Goal: Information Seeking & Learning: Learn about a topic

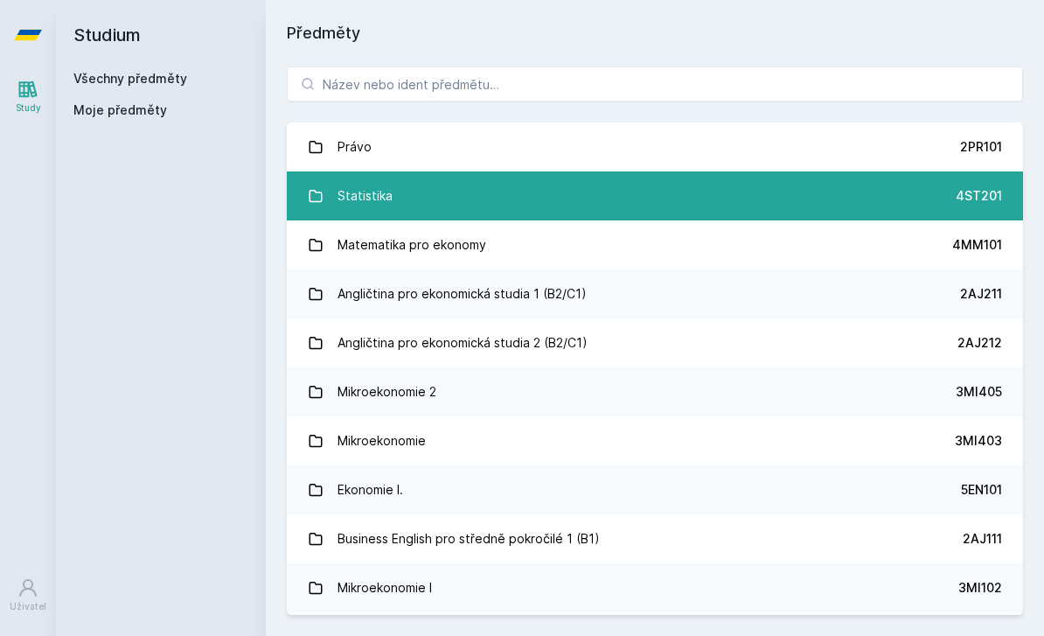
click at [402, 200] on link "Statistika 4ST201" at bounding box center [655, 195] width 736 height 49
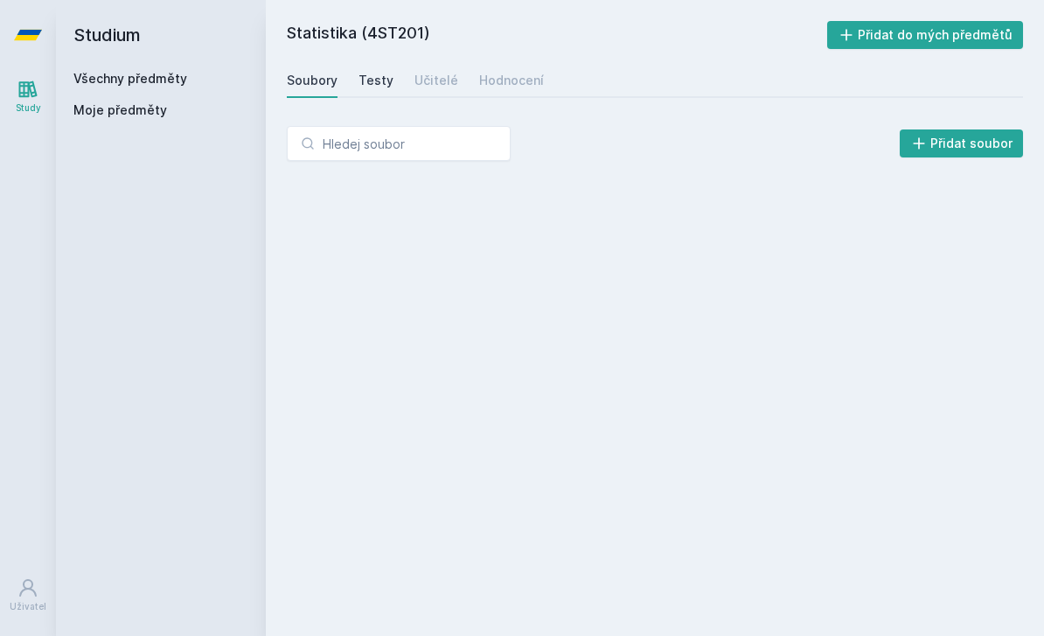
click at [373, 80] on div "Testy" at bounding box center [376, 80] width 35 height 17
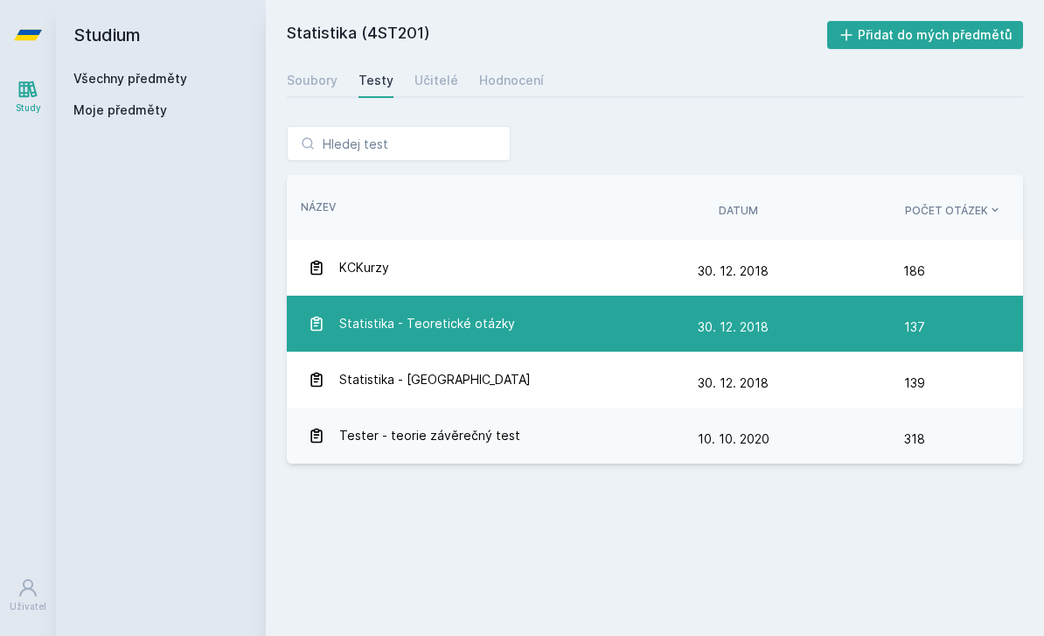
click at [534, 333] on div "Statistika - Teoretické otázky" at bounding box center [503, 323] width 390 height 35
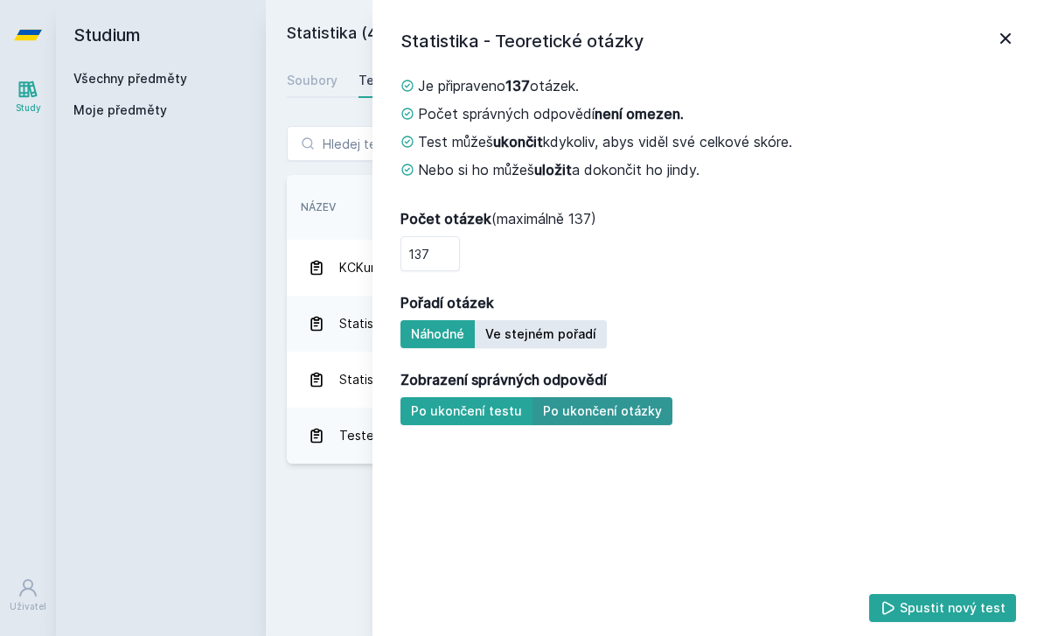
click at [631, 415] on button "Po ukončení otázky" at bounding box center [603, 411] width 140 height 28
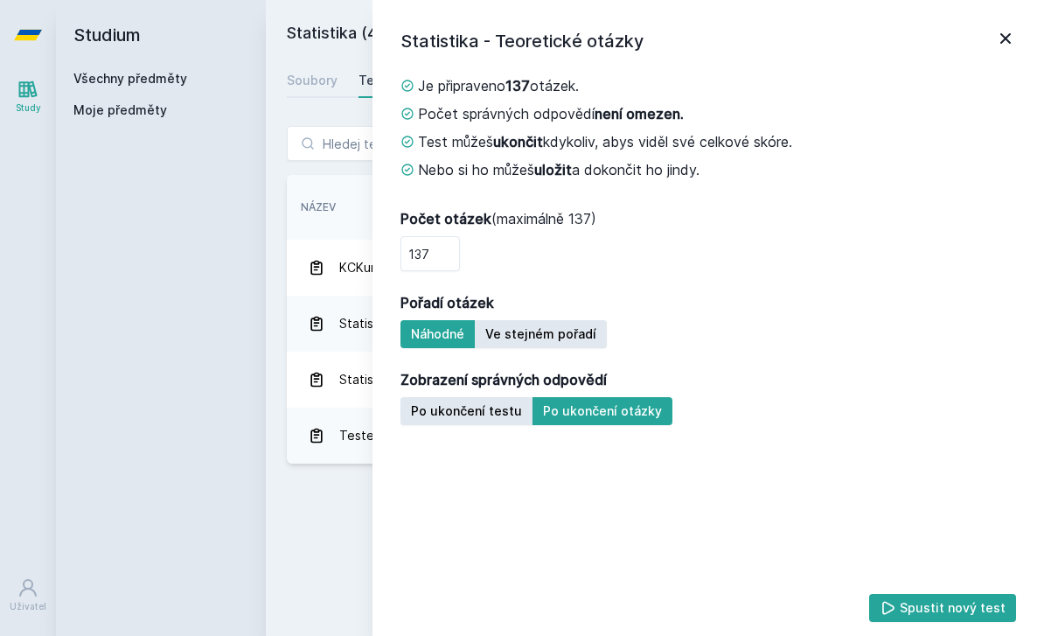
click at [1012, 46] on icon at bounding box center [1005, 38] width 21 height 21
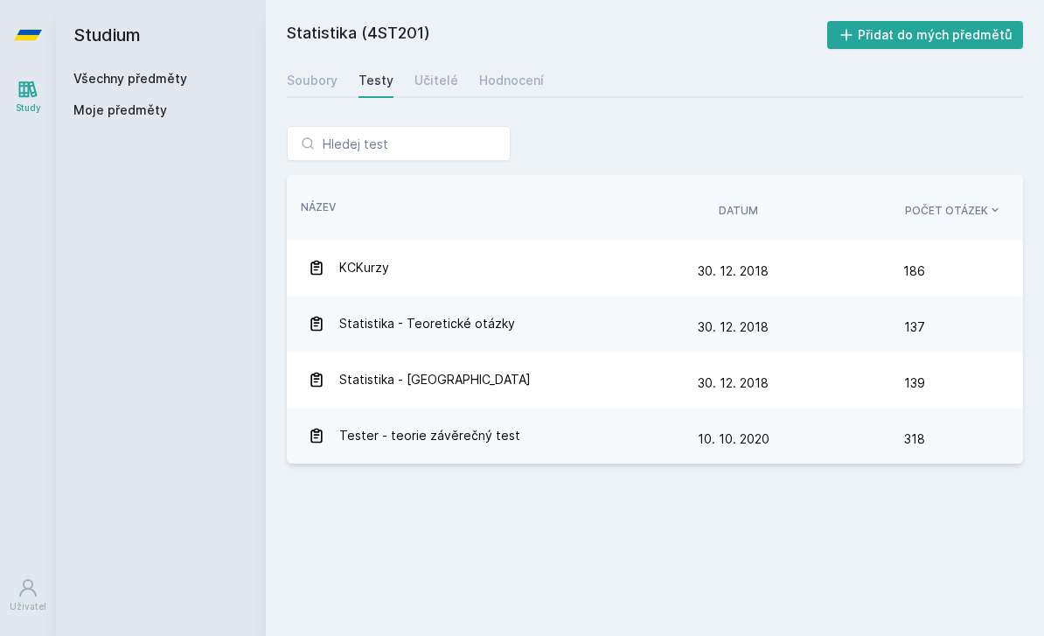
click at [442, 103] on div "Statistika (4ST201) Přidat do mých předmětů [GEOGRAPHIC_DATA] Testy Učitelé Hod…" at bounding box center [655, 318] width 736 height 594
click at [442, 87] on div "Učitelé" at bounding box center [436, 80] width 44 height 17
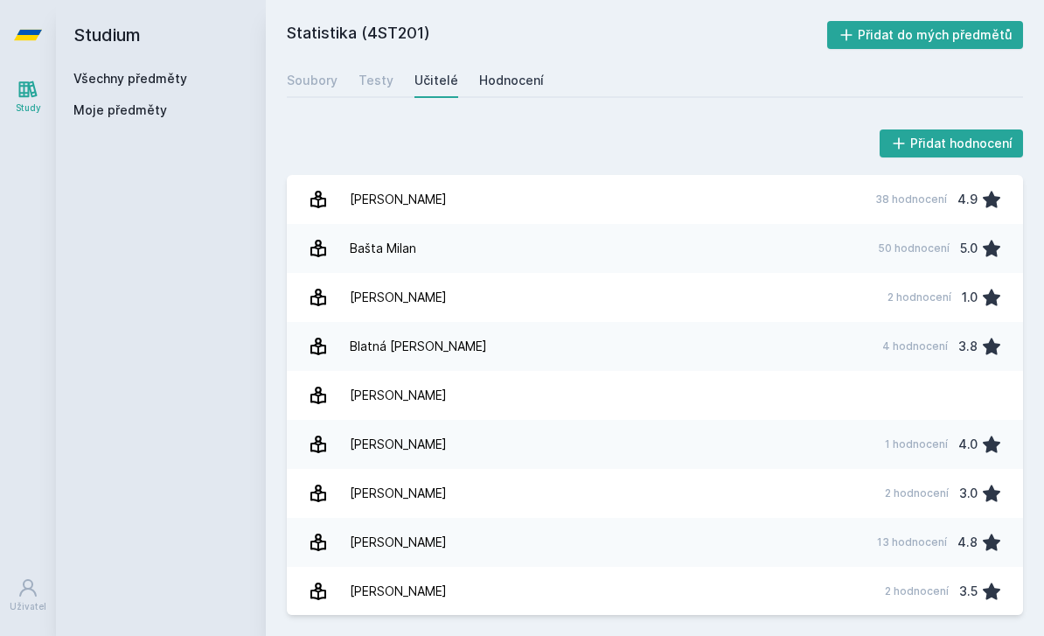
click at [511, 87] on div "Hodnocení" at bounding box center [511, 80] width 65 height 17
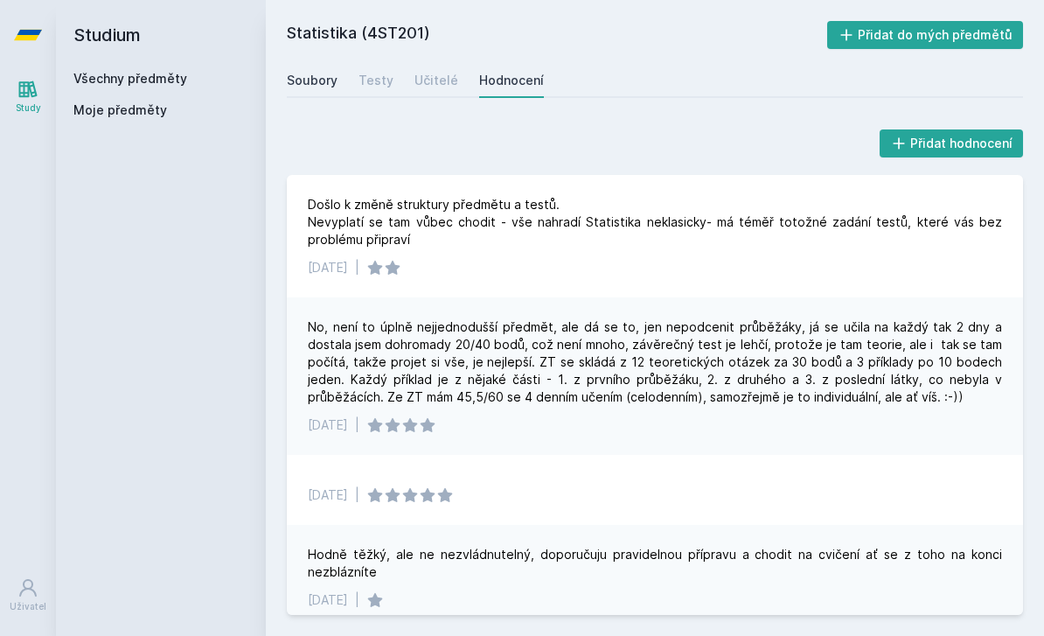
click at [317, 73] on div "Soubory" at bounding box center [312, 80] width 51 height 17
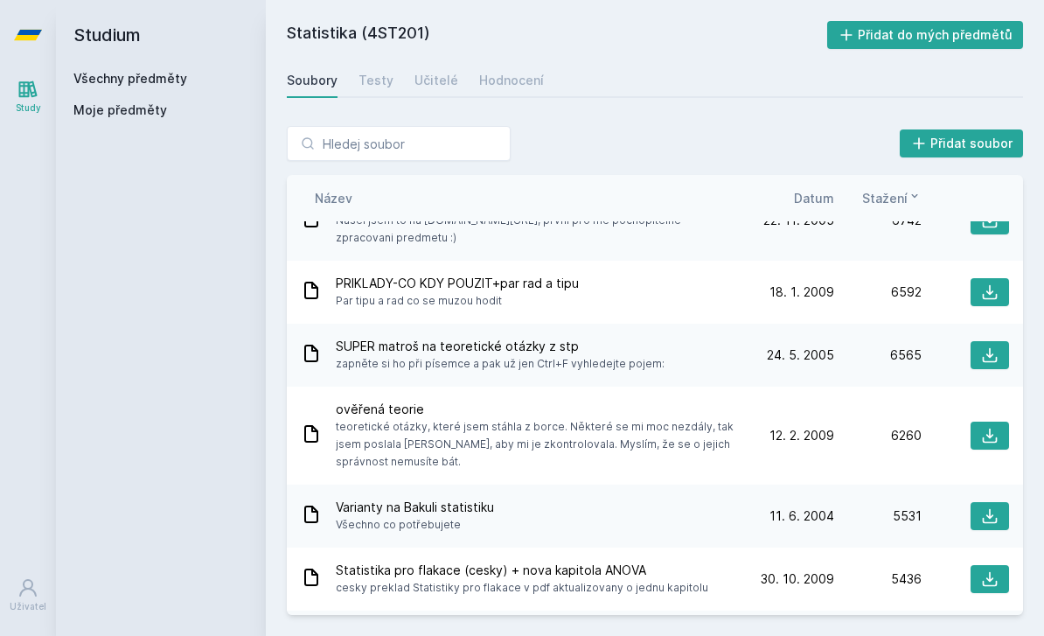
scroll to position [205, 0]
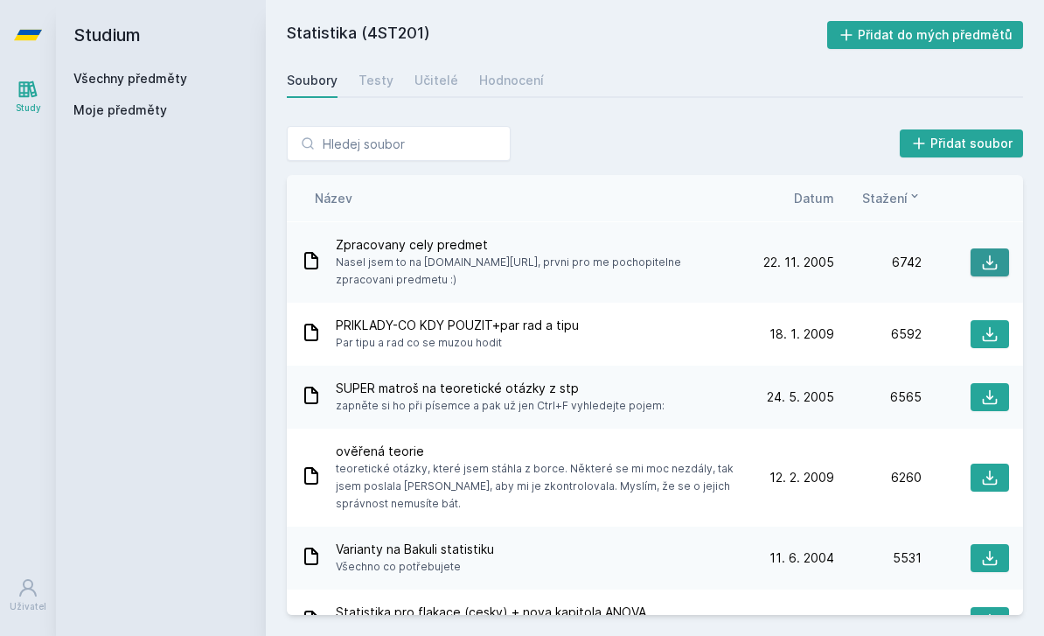
click at [981, 261] on icon at bounding box center [989, 262] width 17 height 17
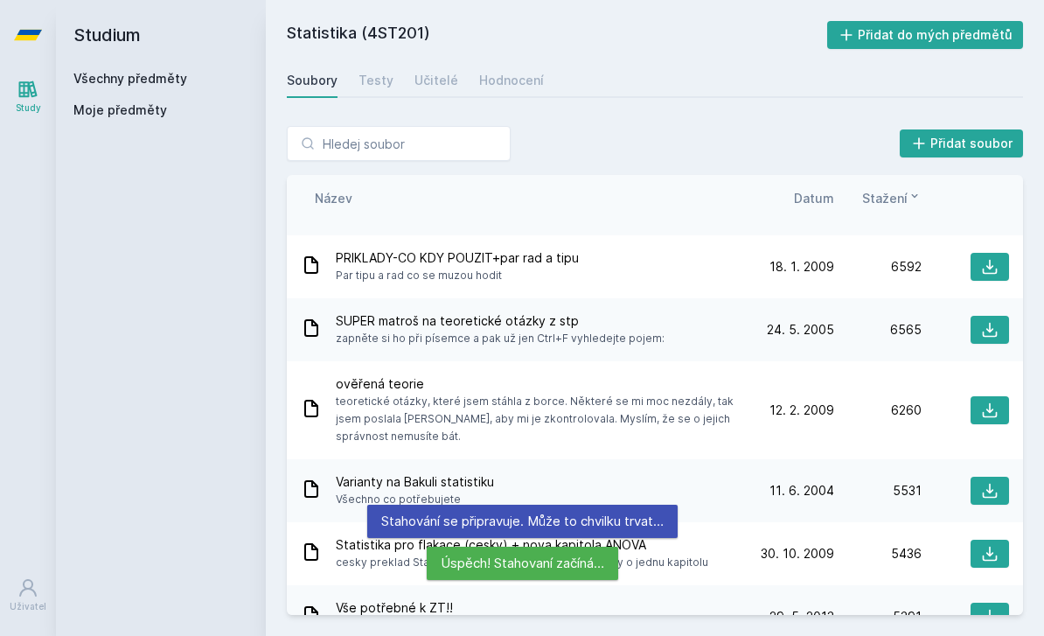
scroll to position [274, 0]
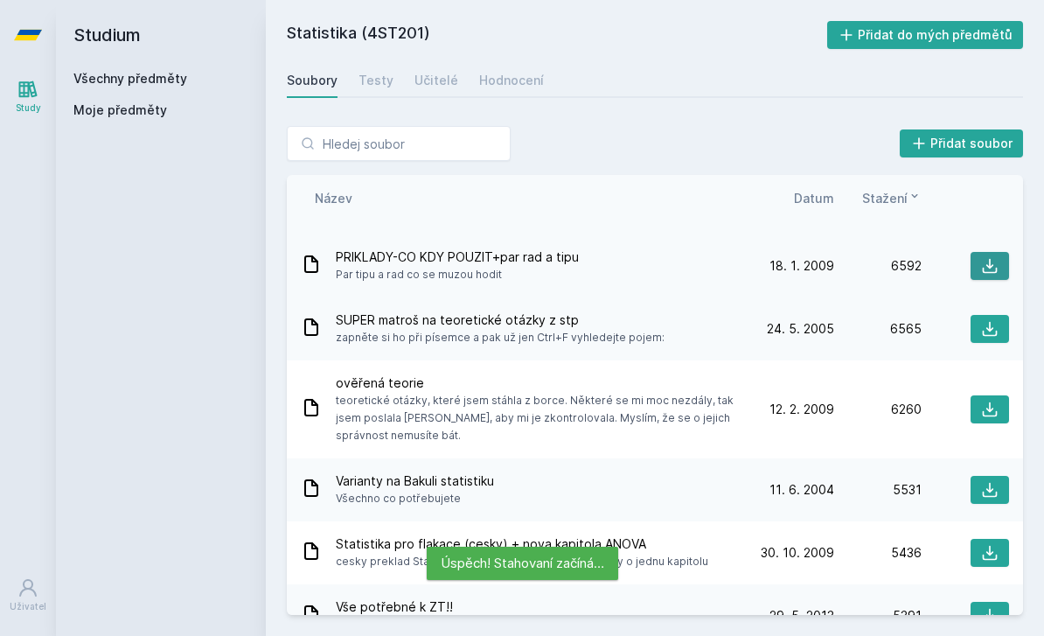
click at [989, 269] on icon at bounding box center [989, 265] width 17 height 17
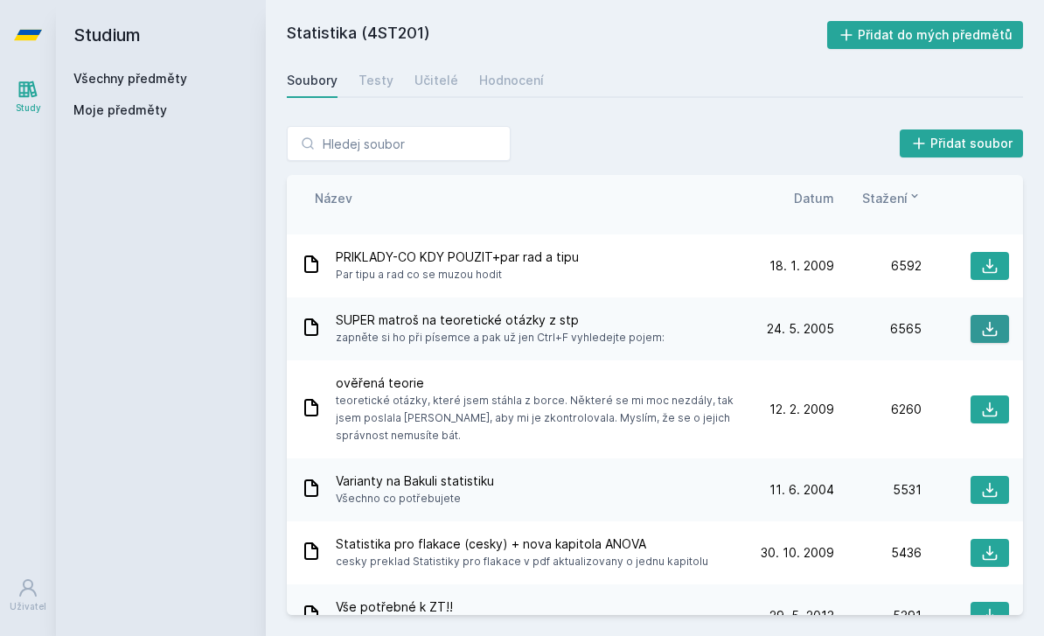
click at [985, 327] on icon at bounding box center [989, 328] width 17 height 17
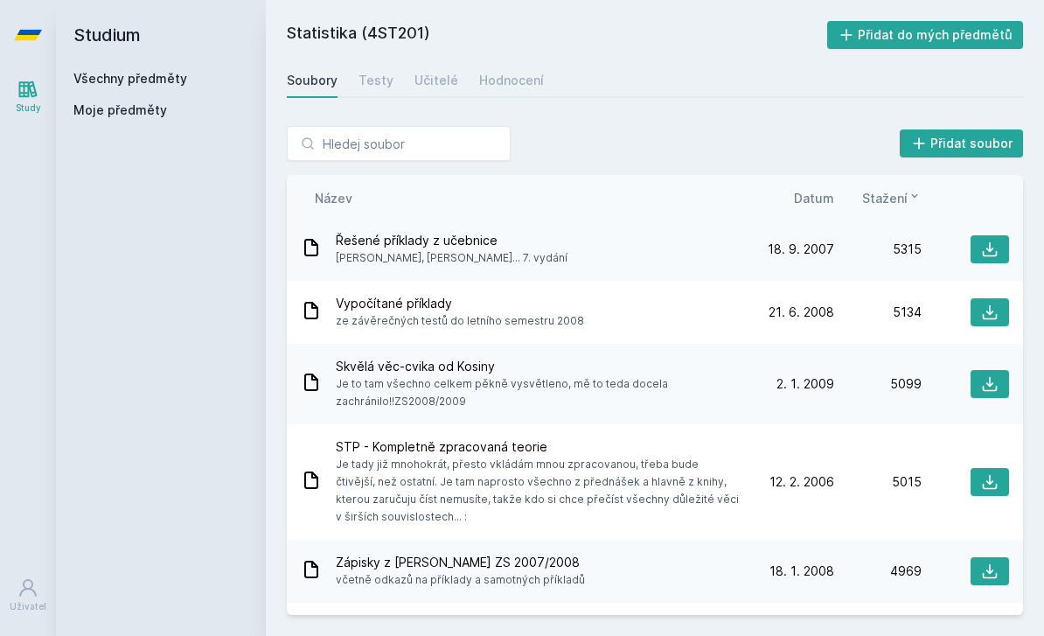
scroll to position [768, 0]
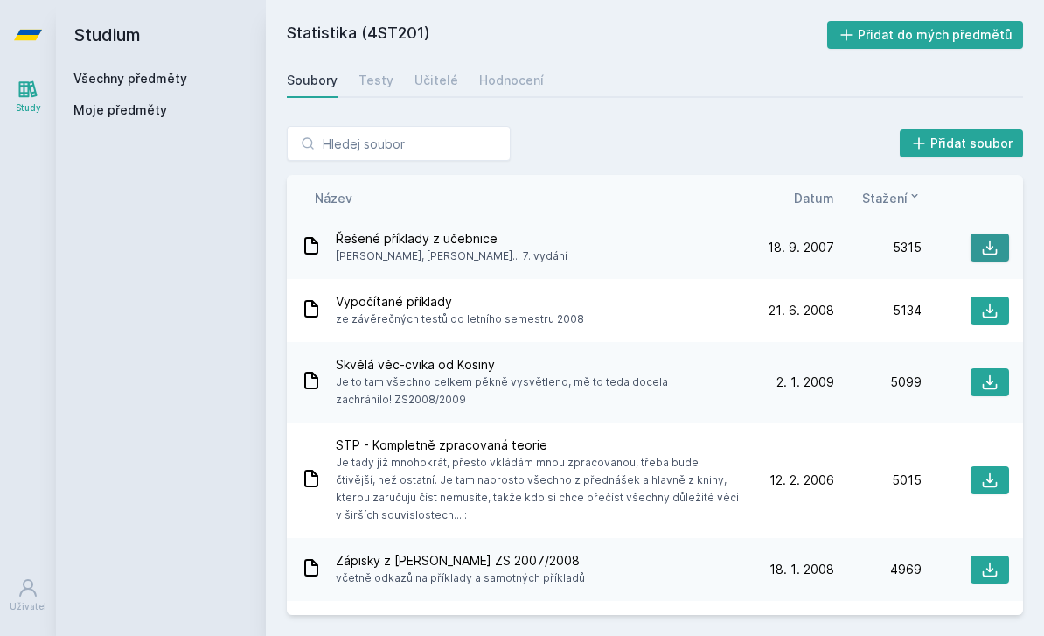
click at [986, 247] on icon at bounding box center [989, 247] width 17 height 17
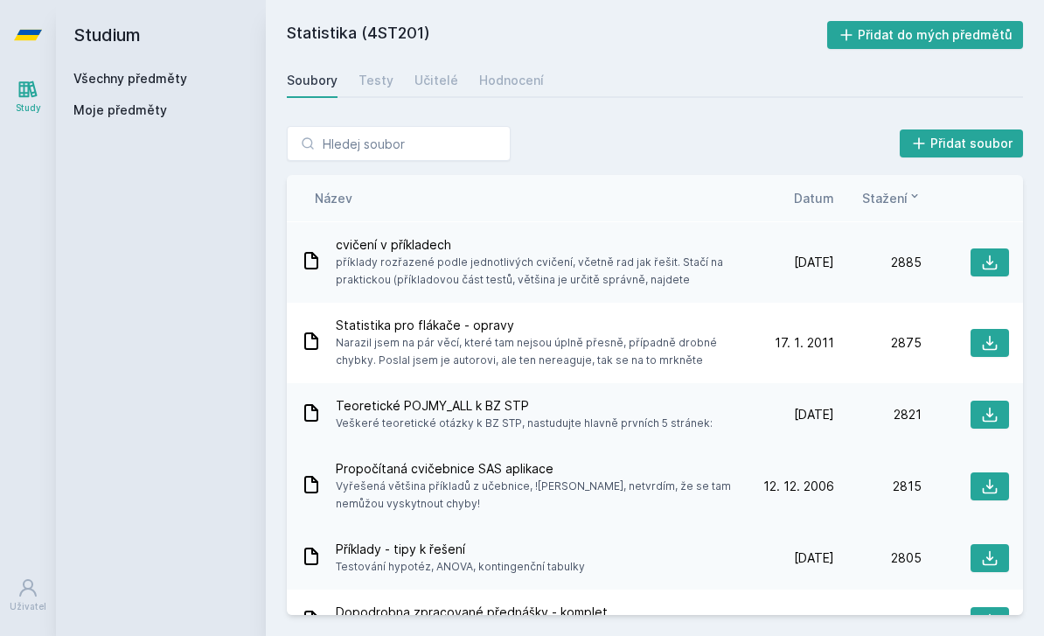
scroll to position [2578, 0]
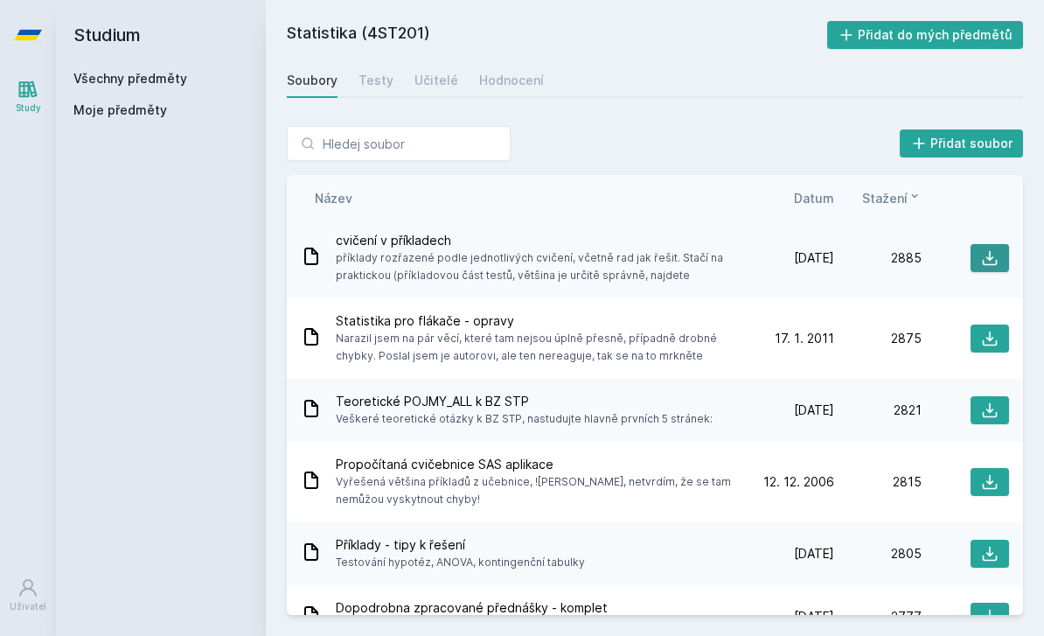
click at [990, 261] on icon at bounding box center [989, 257] width 17 height 17
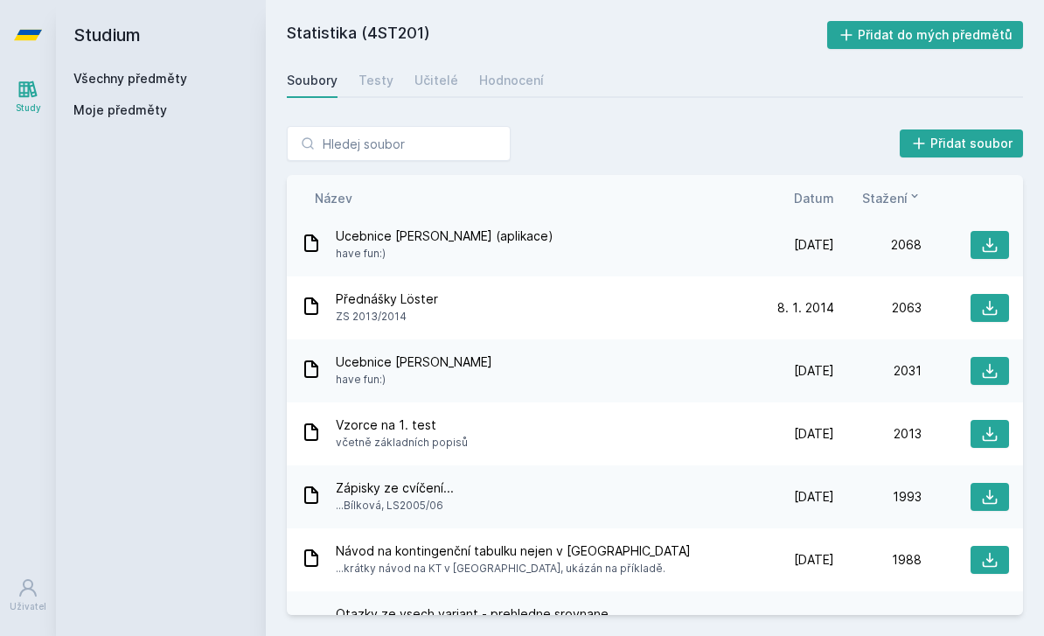
scroll to position [4538, 0]
click at [993, 310] on icon at bounding box center [989, 306] width 17 height 17
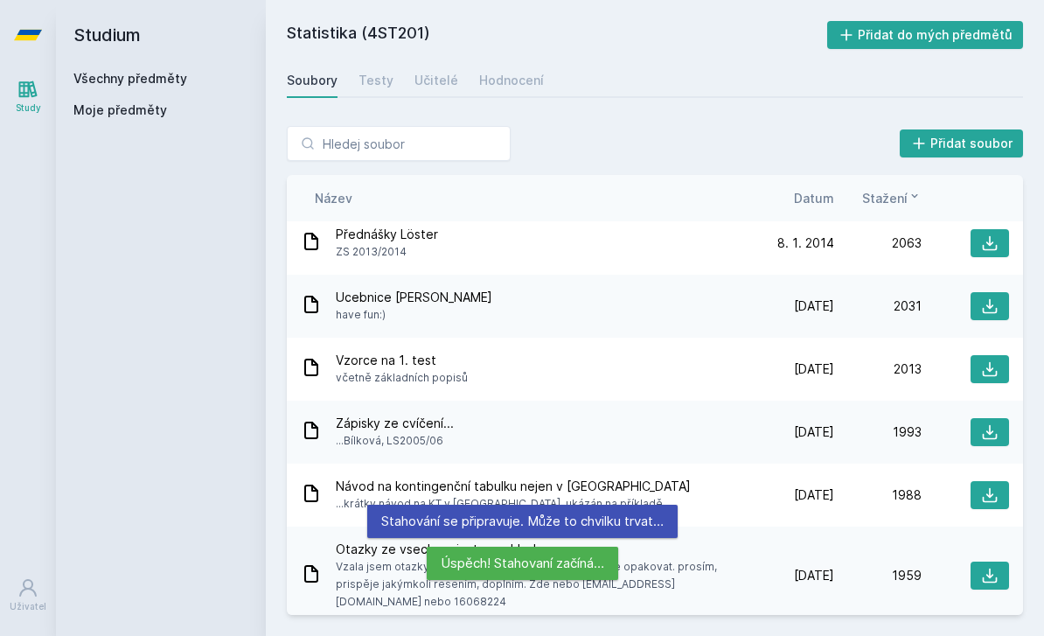
scroll to position [4696, 0]
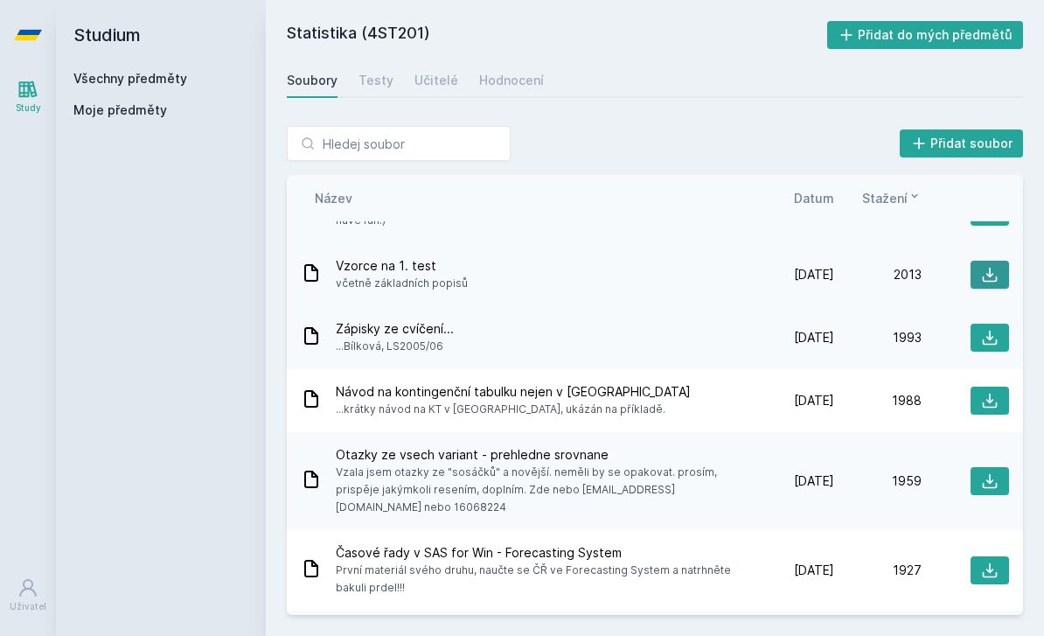
click at [986, 276] on icon at bounding box center [989, 274] width 17 height 17
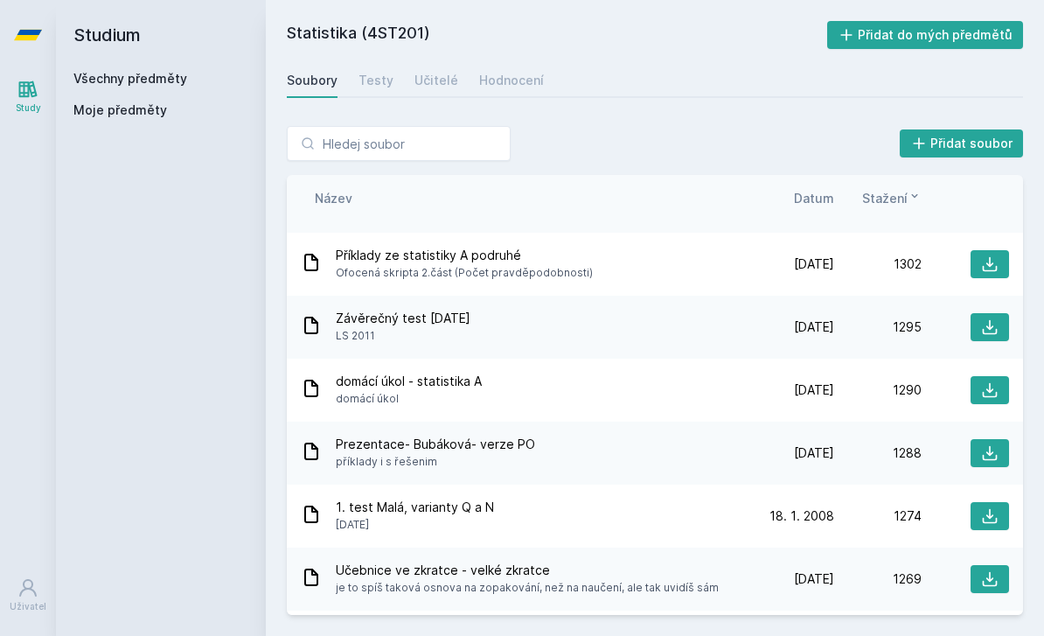
scroll to position [10252, 0]
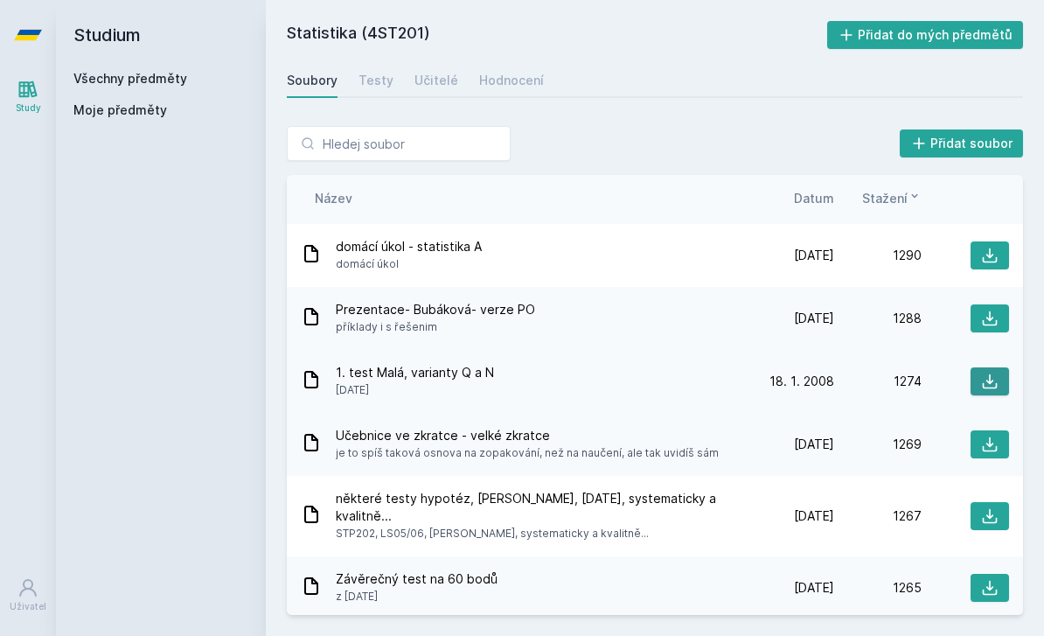
click at [984, 372] on icon at bounding box center [989, 380] width 17 height 17
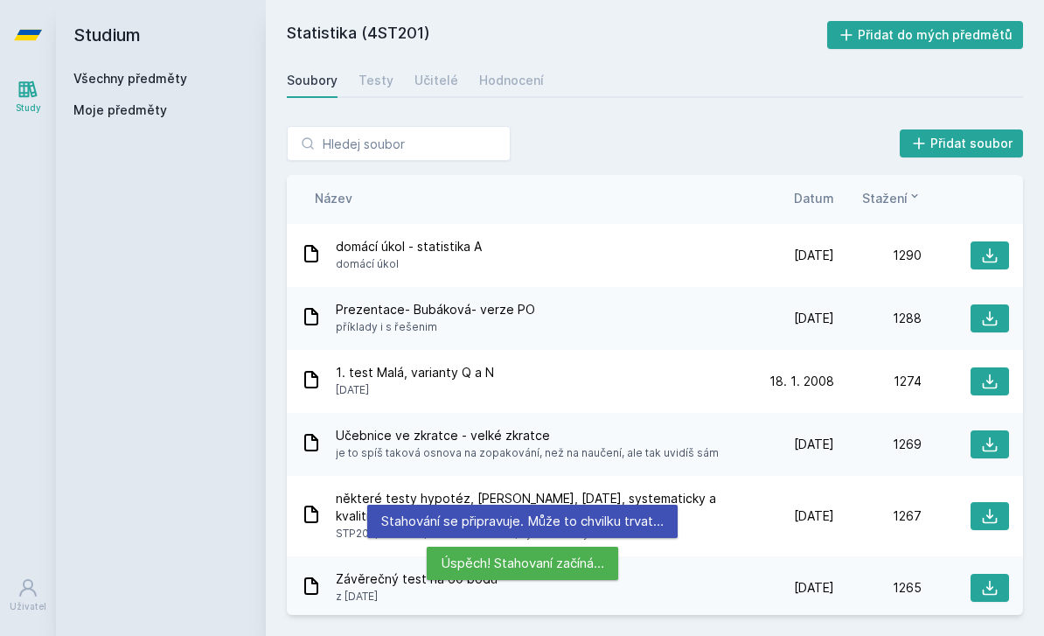
click at [151, 81] on link "Všechny předměty" at bounding box center [130, 78] width 114 height 15
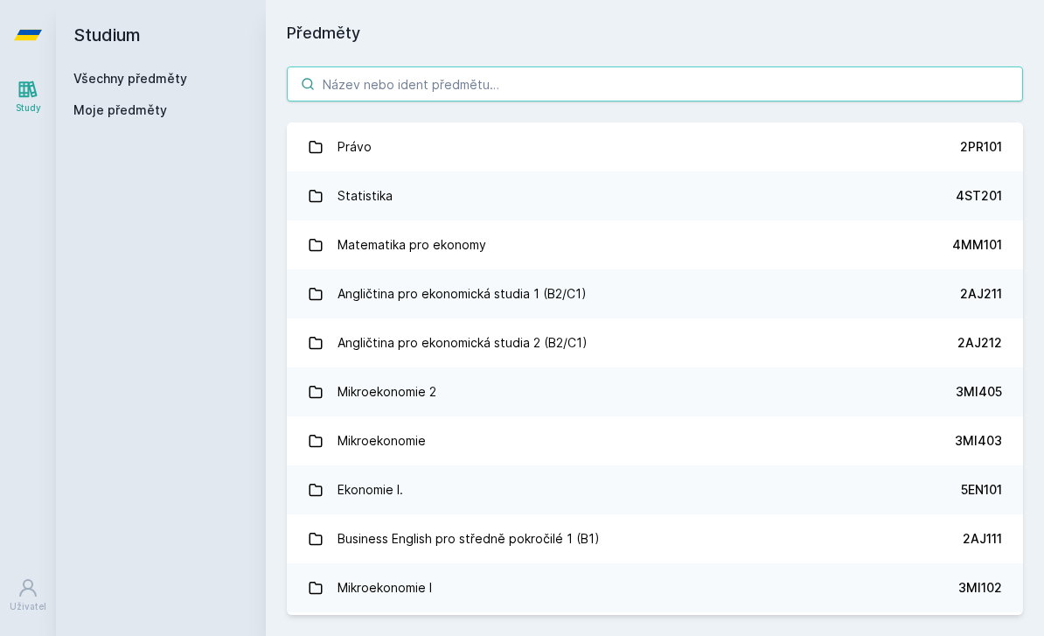
click at [442, 95] on input "search" at bounding box center [655, 83] width 736 height 35
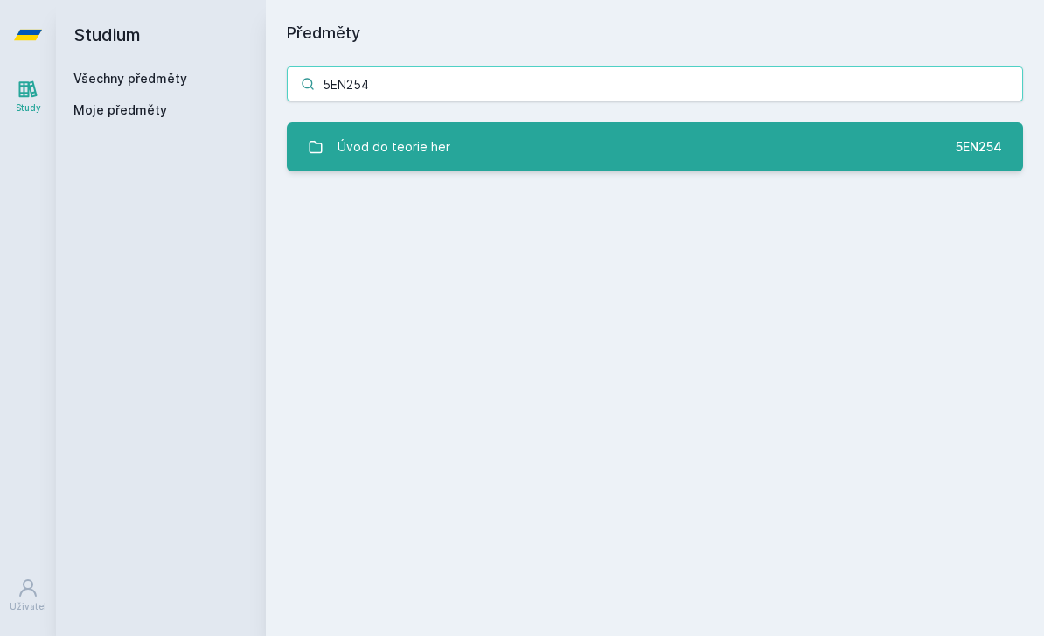
type input "5EN254"
click at [542, 168] on link "Úvod do teorie her 5EN254" at bounding box center [655, 146] width 736 height 49
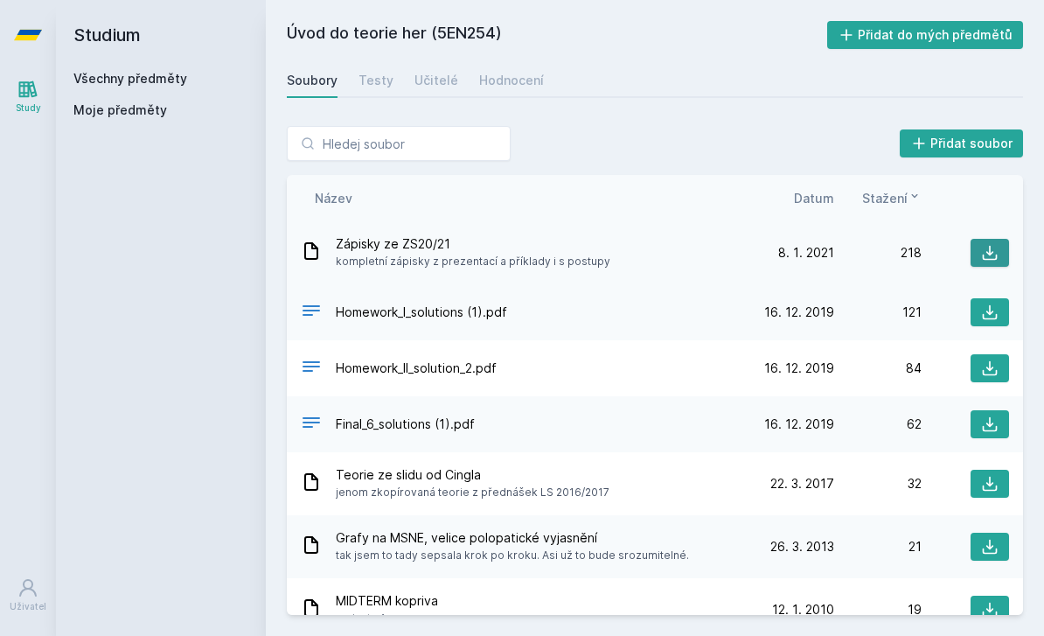
click at [984, 254] on icon at bounding box center [990, 253] width 15 height 15
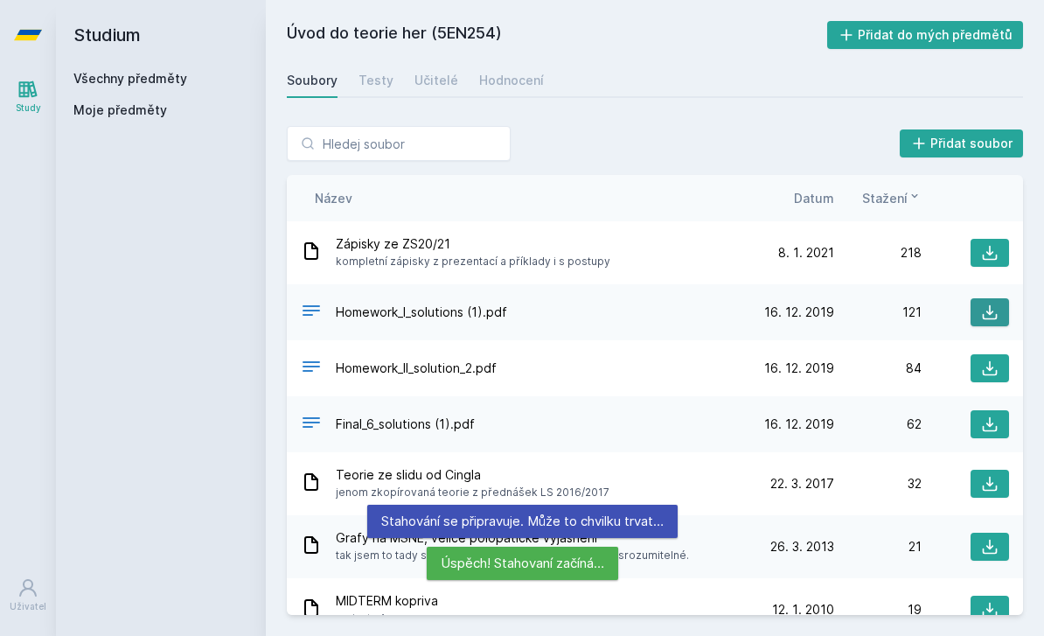
click at [995, 311] on icon at bounding box center [989, 311] width 17 height 17
click at [985, 368] on icon at bounding box center [989, 367] width 17 height 17
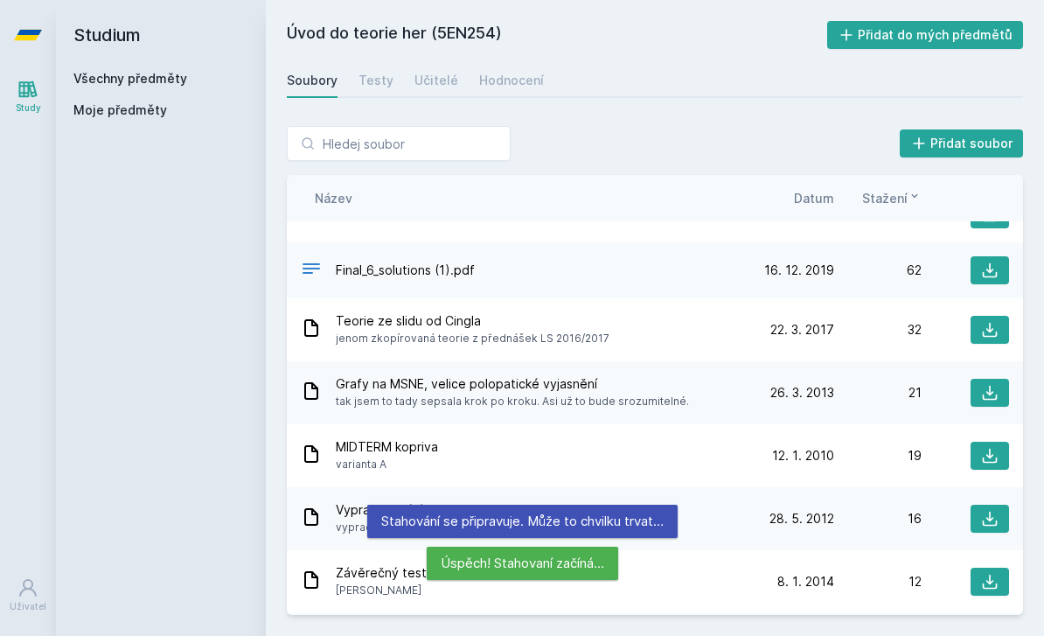
scroll to position [158, 0]
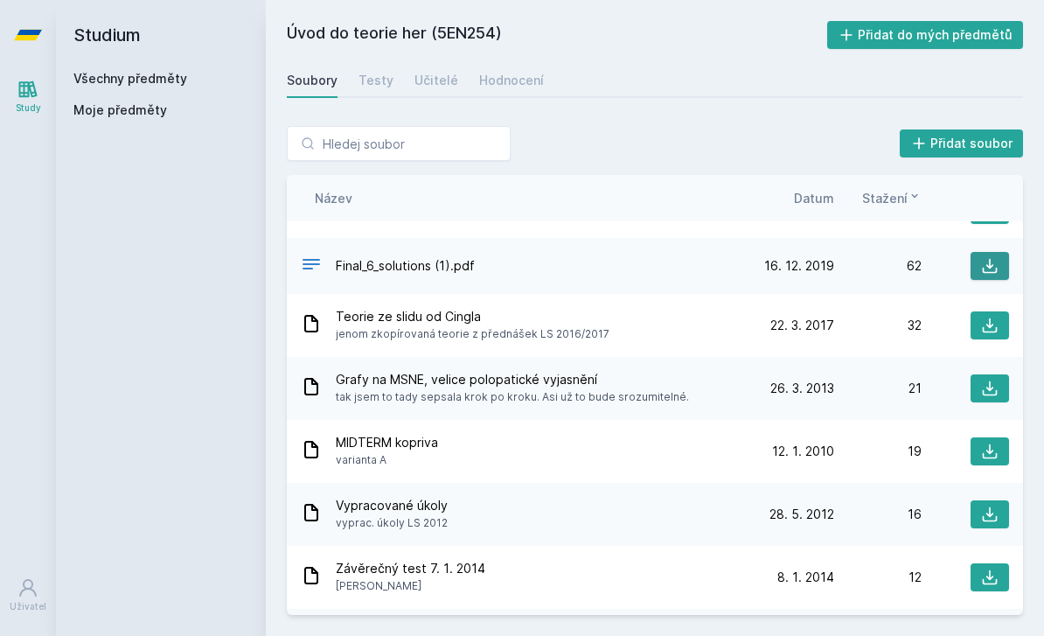
click at [990, 266] on icon at bounding box center [990, 266] width 15 height 15
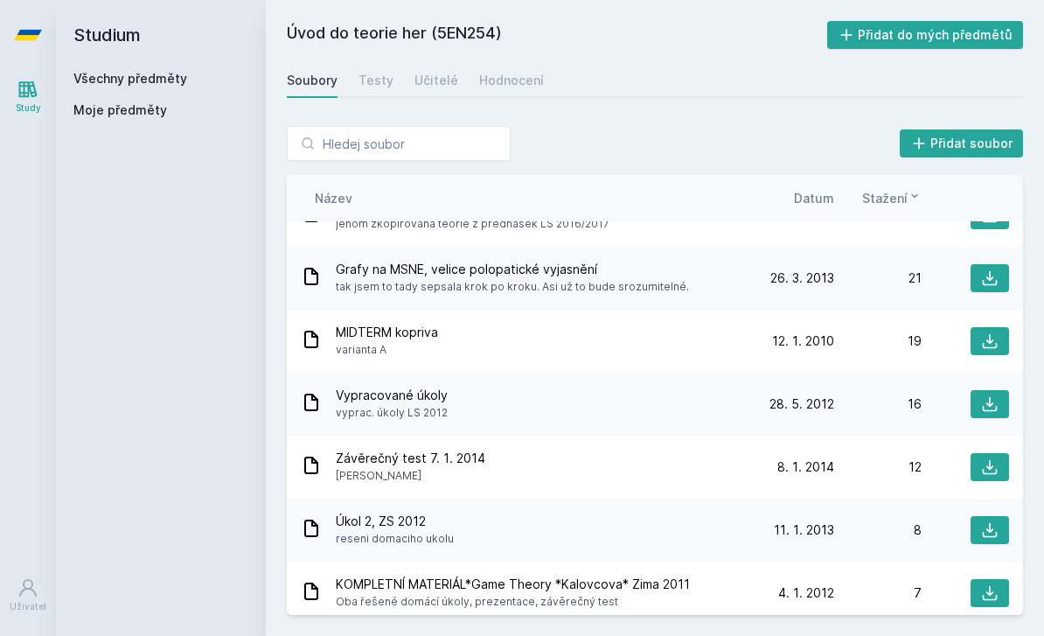
scroll to position [270, 0]
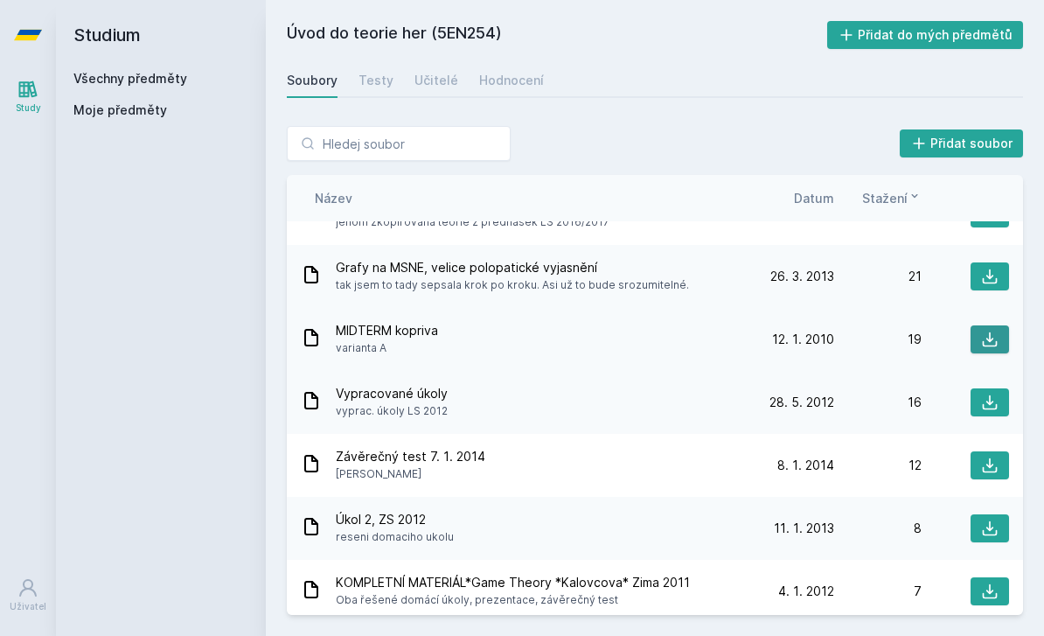
click at [985, 341] on icon at bounding box center [989, 339] width 17 height 17
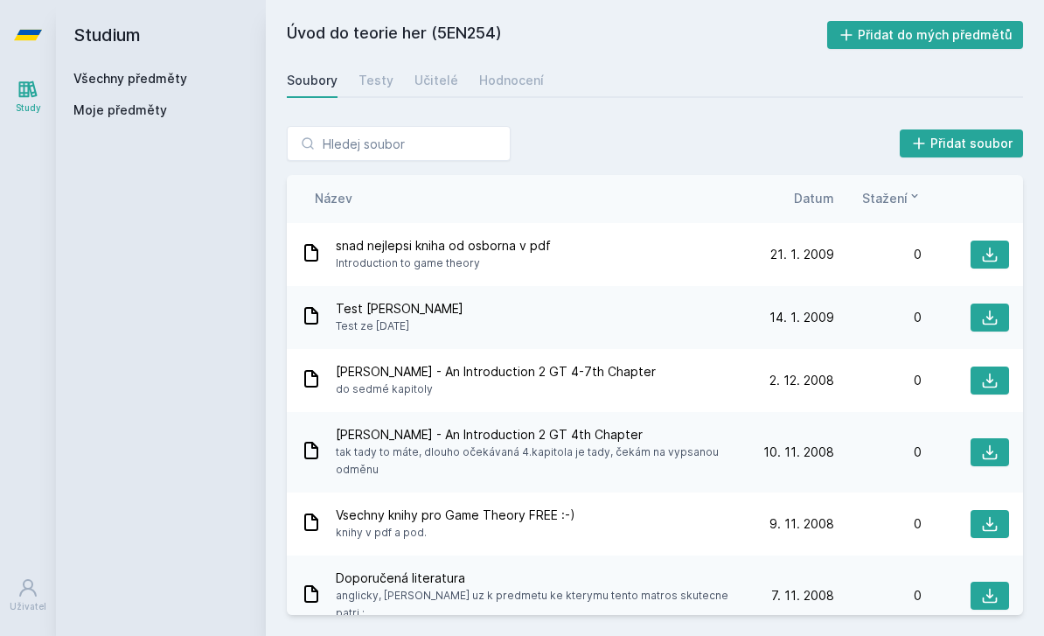
scroll to position [2421, 0]
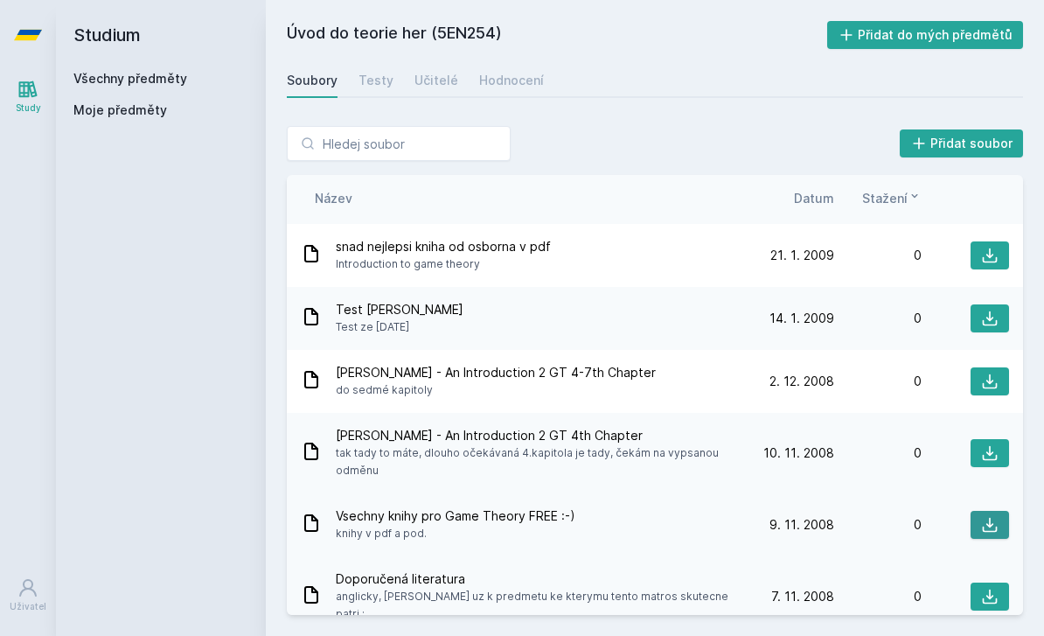
click at [993, 516] on icon at bounding box center [989, 524] width 17 height 17
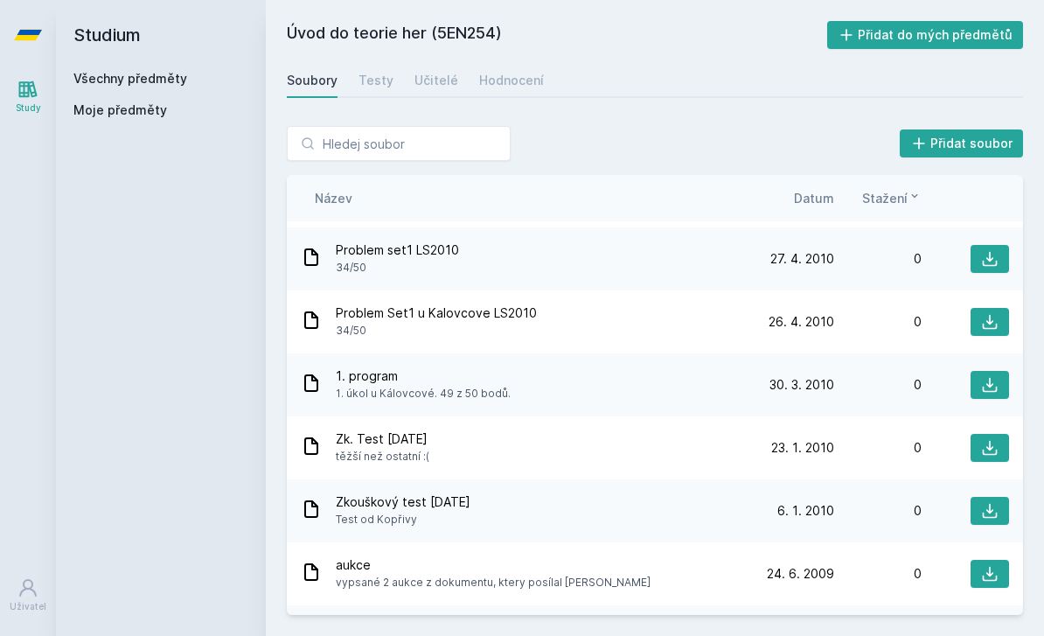
scroll to position [1777, 0]
